Goal: Task Accomplishment & Management: Use online tool/utility

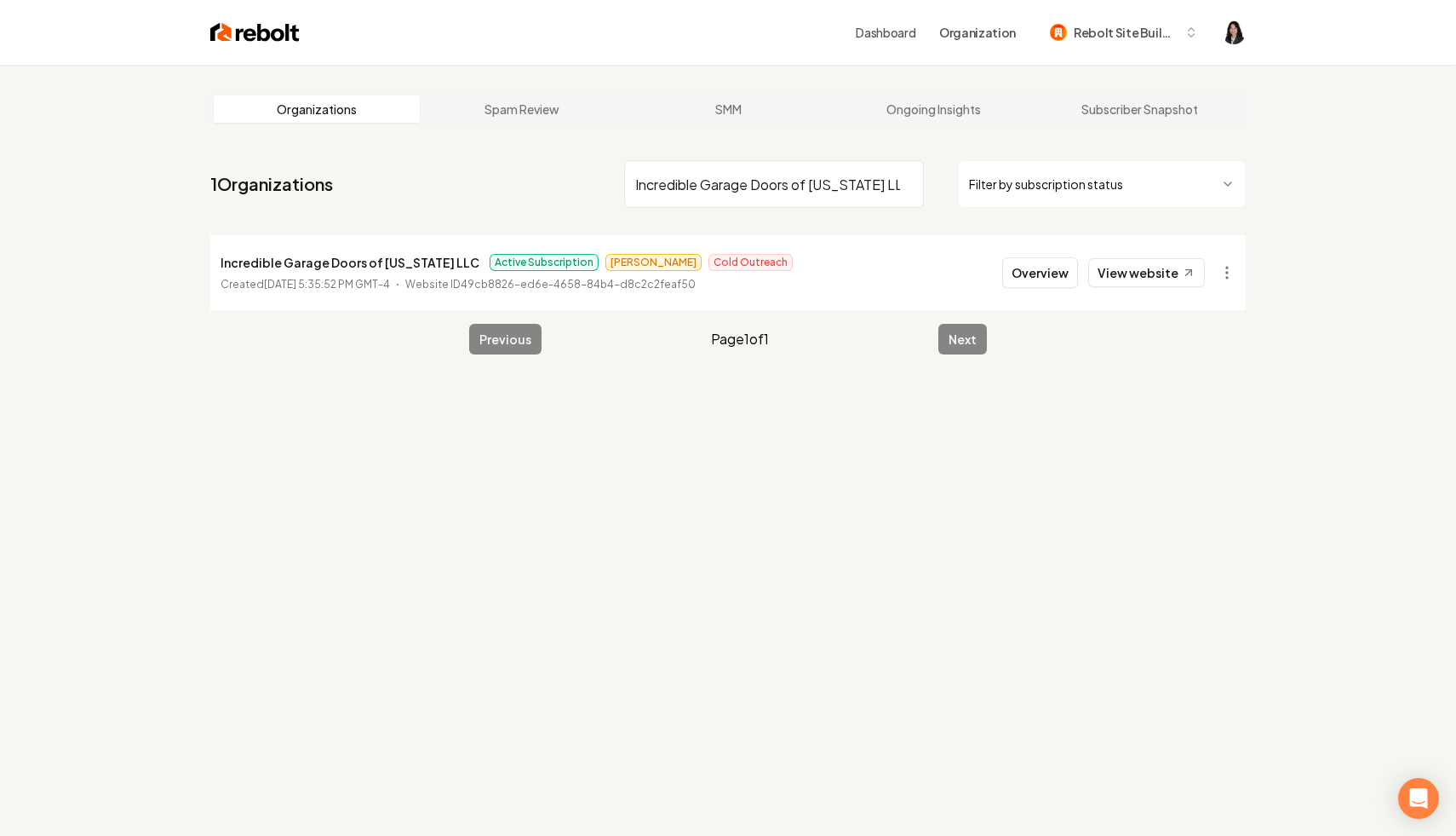
click at [902, 183] on input "Incredible Garage Doors of [US_STATE] LLC" at bounding box center [774, 184] width 300 height 48
paste input "TerraClear Land Solutions & Hauling LLC"
type input "TerraClear Land Solutions & Hauling LLC"
click at [1223, 268] on html "Dashboard Organization Rebolt Site Builder Organizations Spam Review SMM Ongoin…" at bounding box center [728, 418] width 1456 height 836
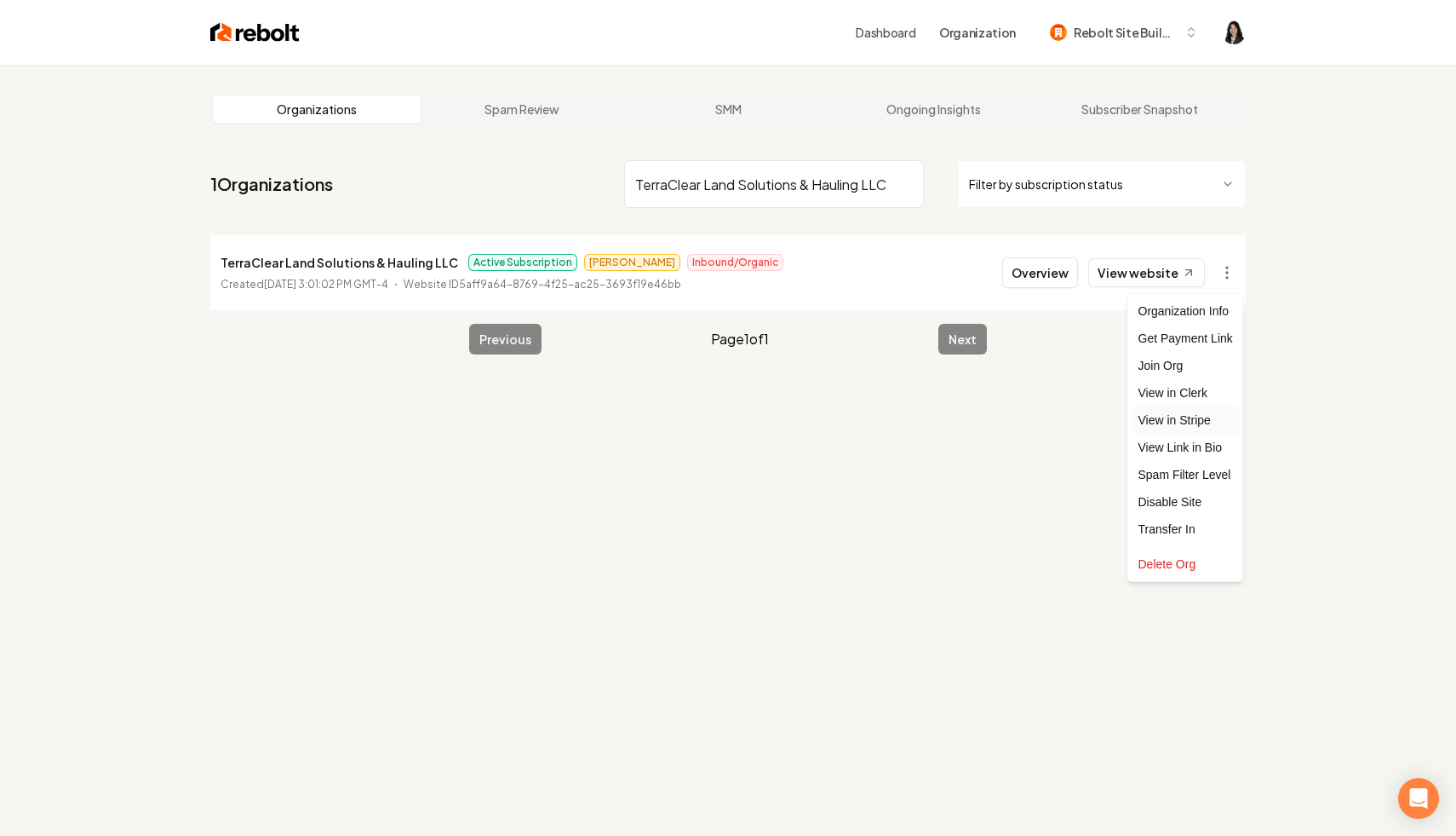
click at [1207, 422] on link "View in Stripe" at bounding box center [1186, 420] width 108 height 28
